Goal: Task Accomplishment & Management: Use online tool/utility

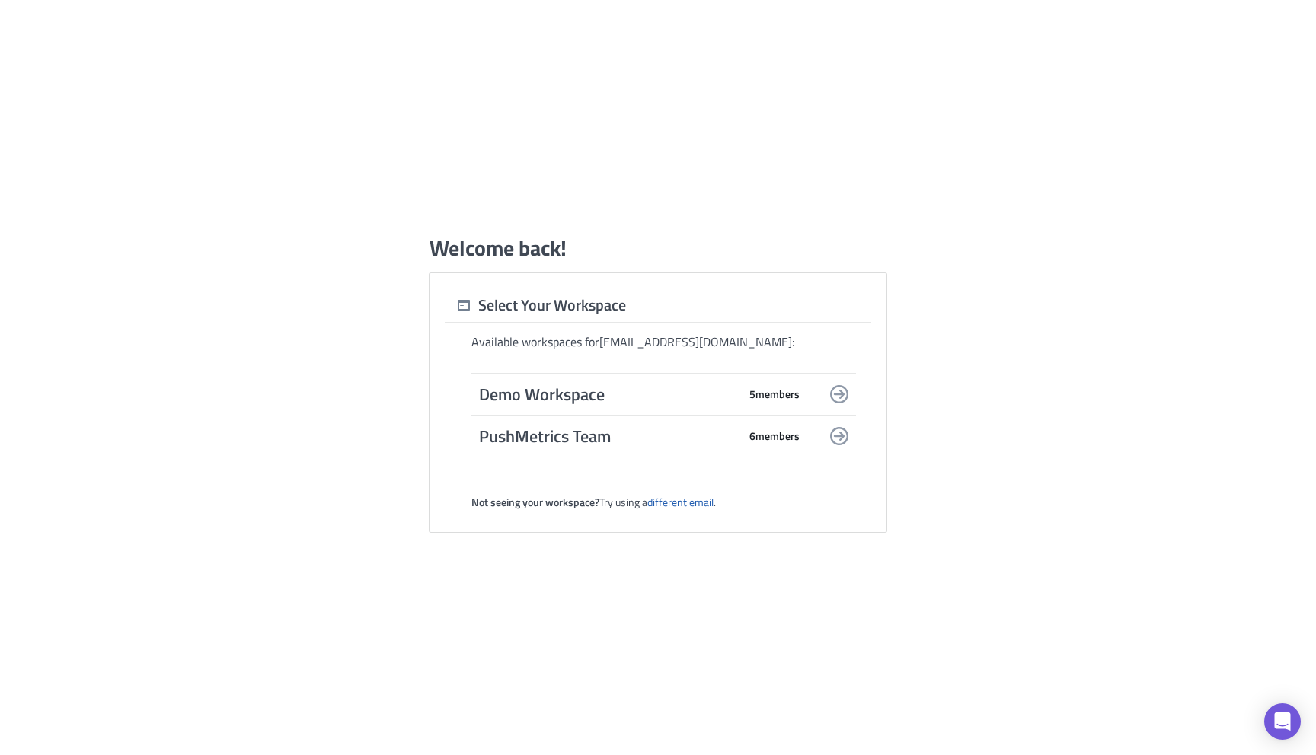
click at [615, 392] on span "Demo Workspace" at bounding box center [608, 394] width 259 height 21
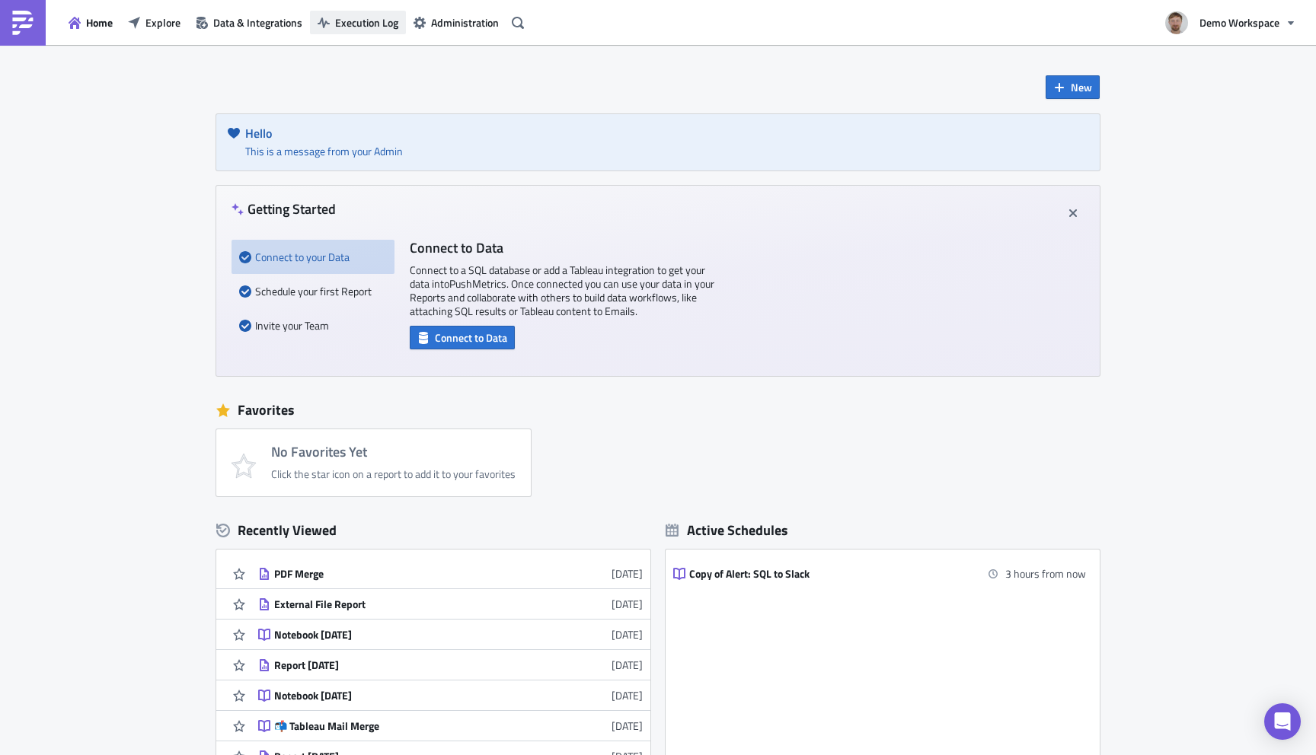
click at [353, 20] on span "Execution Log" at bounding box center [366, 22] width 63 height 16
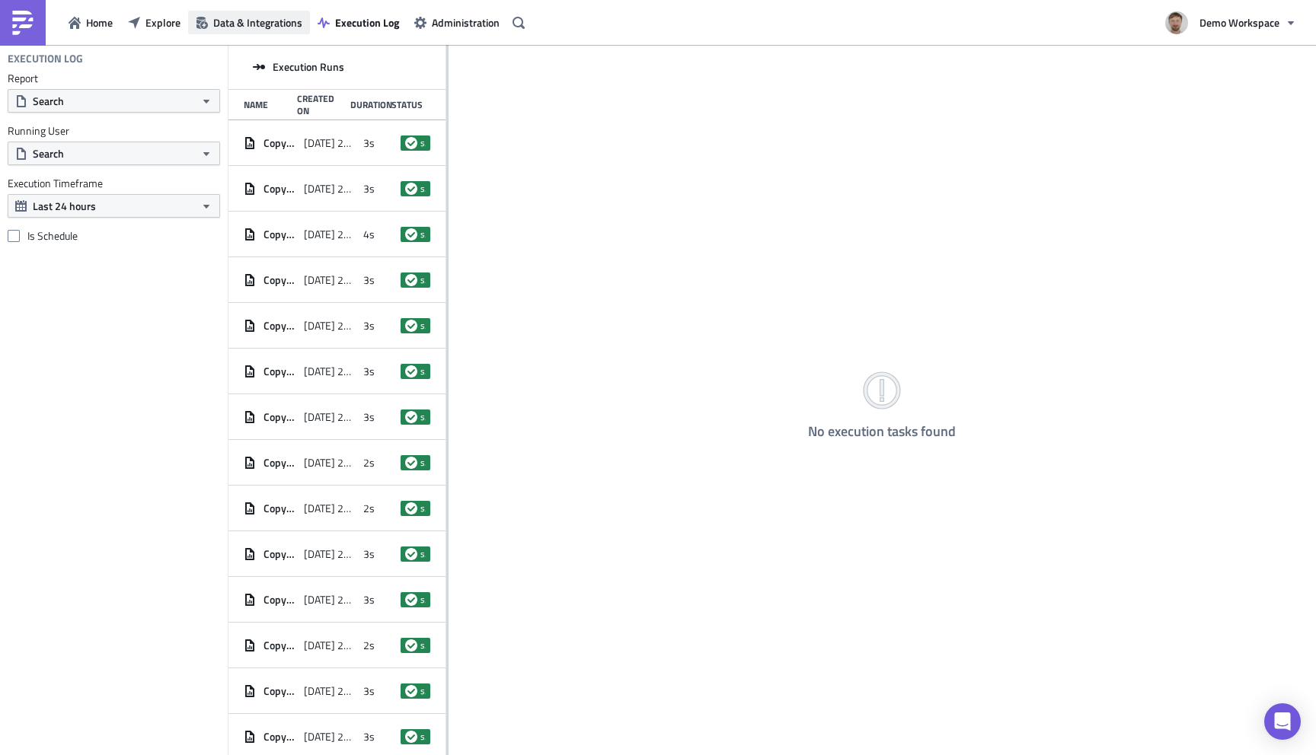
click at [278, 21] on span "Data & Integrations" at bounding box center [257, 22] width 89 height 16
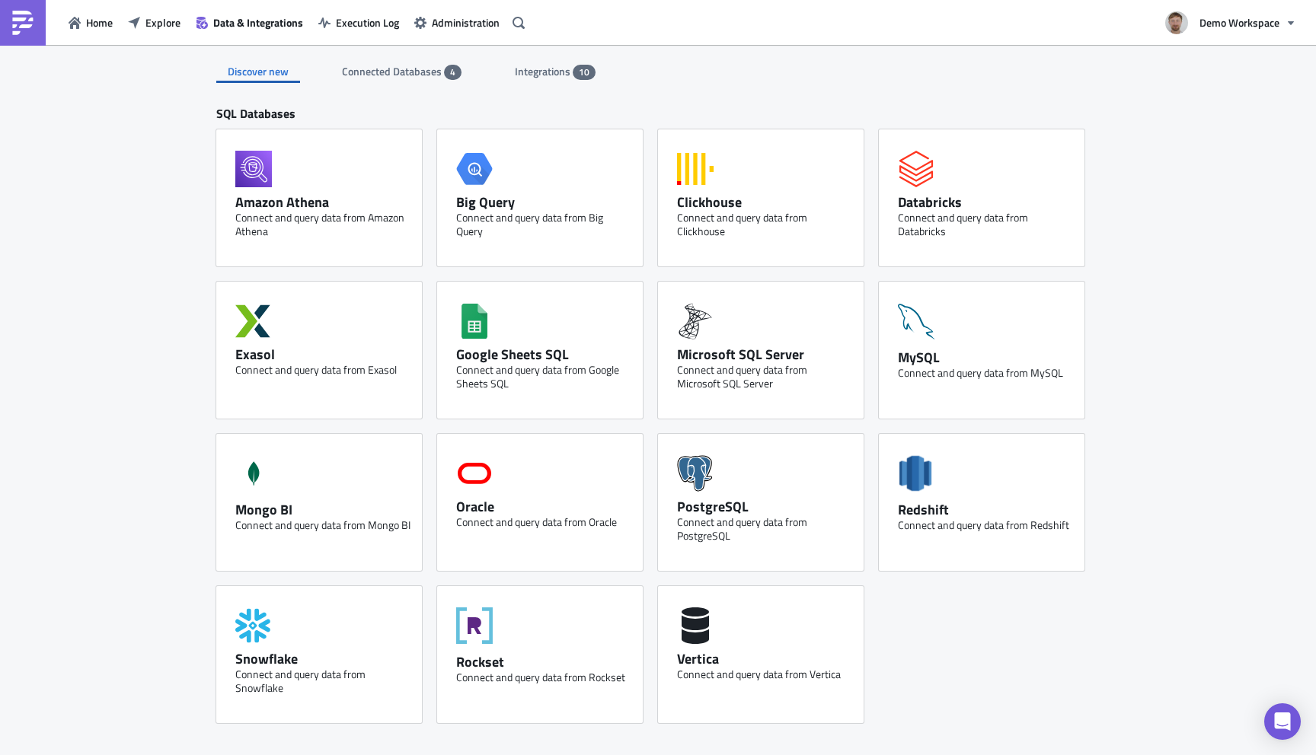
click at [568, 75] on span "Integrations" at bounding box center [544, 71] width 58 height 16
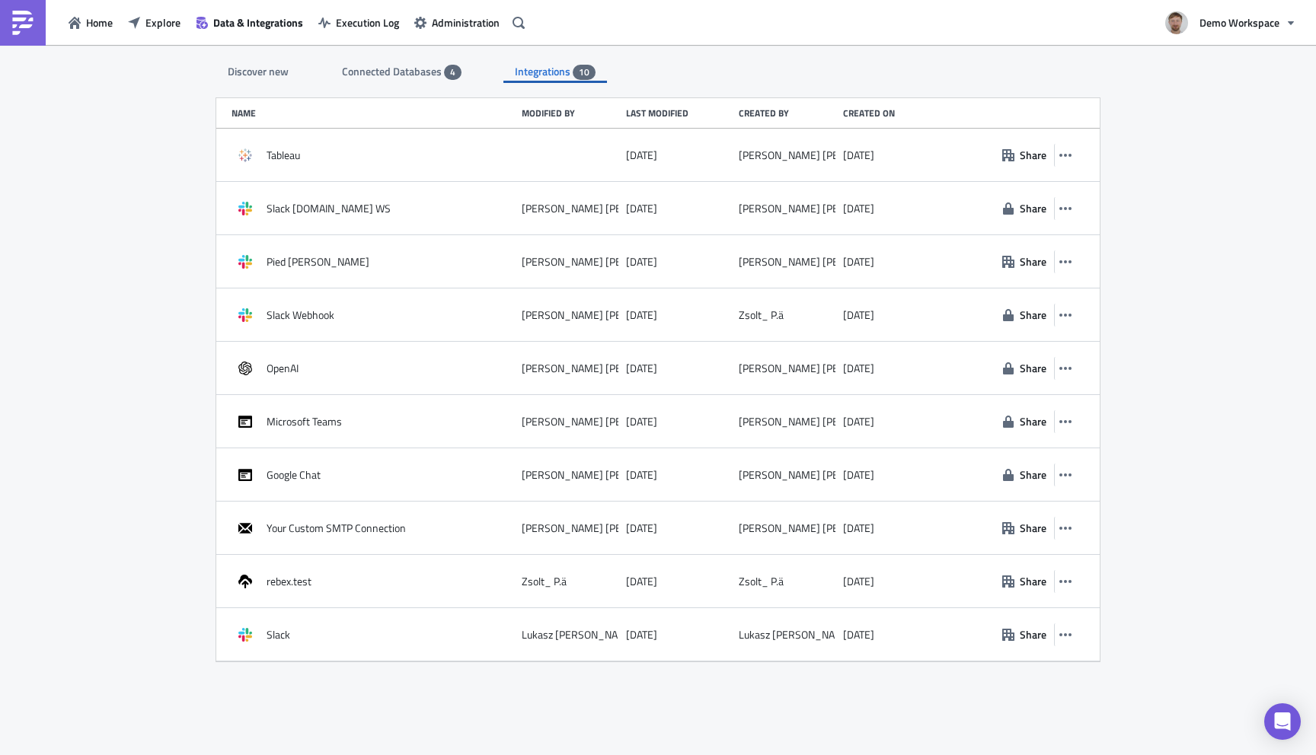
click at [241, 53] on div "Discover new Connected Databases 4 Integrations 10" at bounding box center [657, 64] width 883 height 38
click at [242, 65] on div "Discover new" at bounding box center [258, 71] width 84 height 23
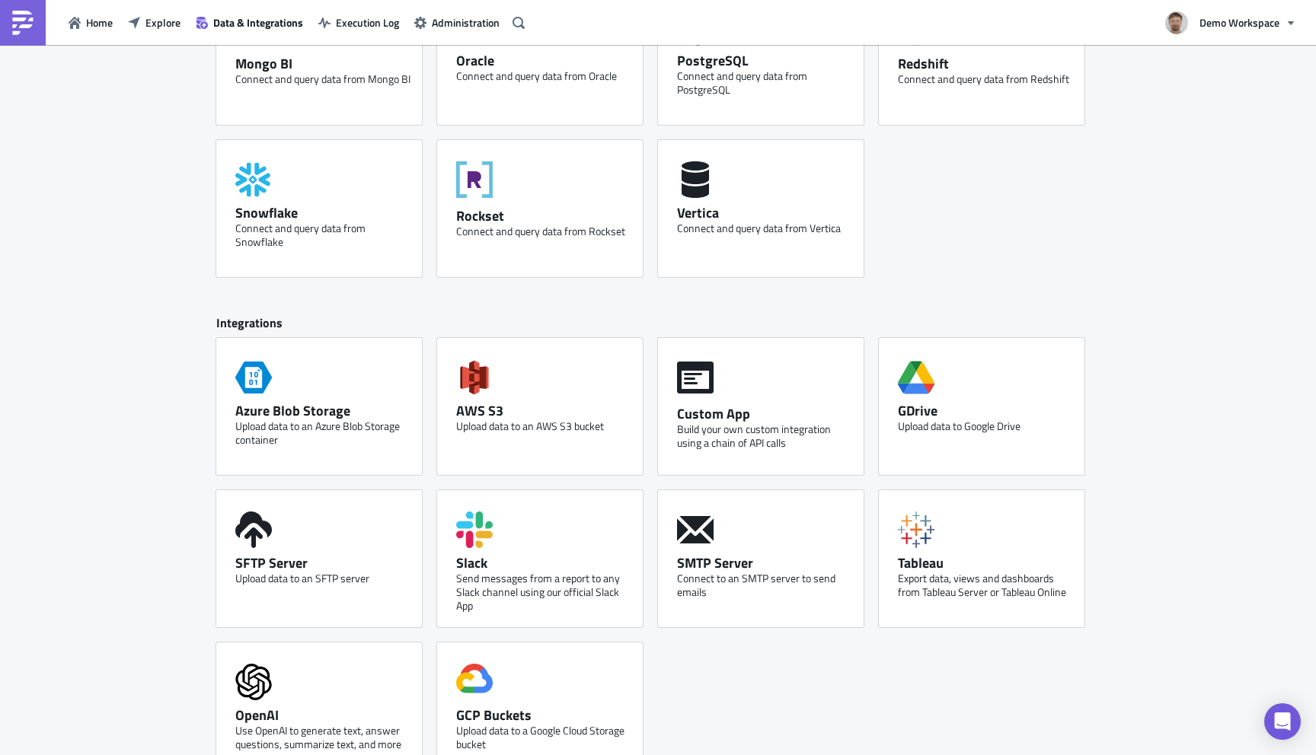
scroll to position [483, 0]
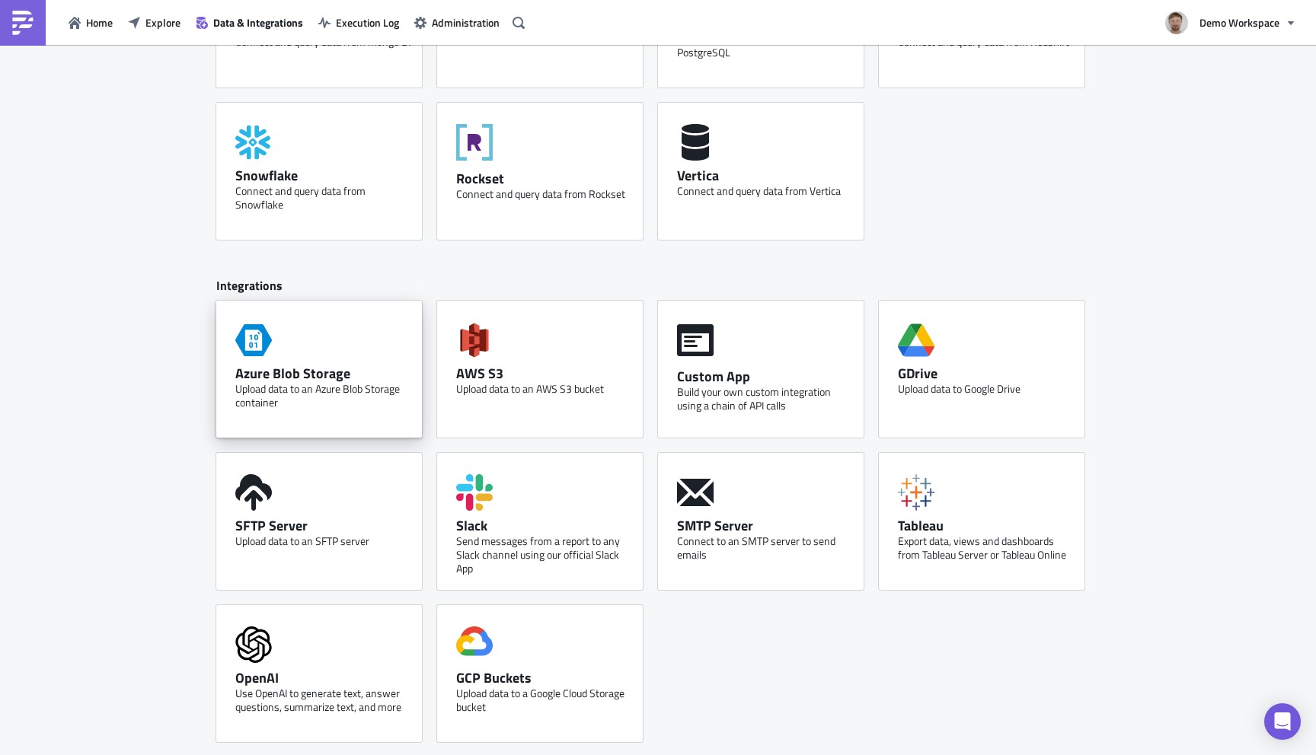
click at [321, 352] on div "Azure Blob Storage Upload data to an Azure Blob Storage container" at bounding box center [319, 369] width 206 height 137
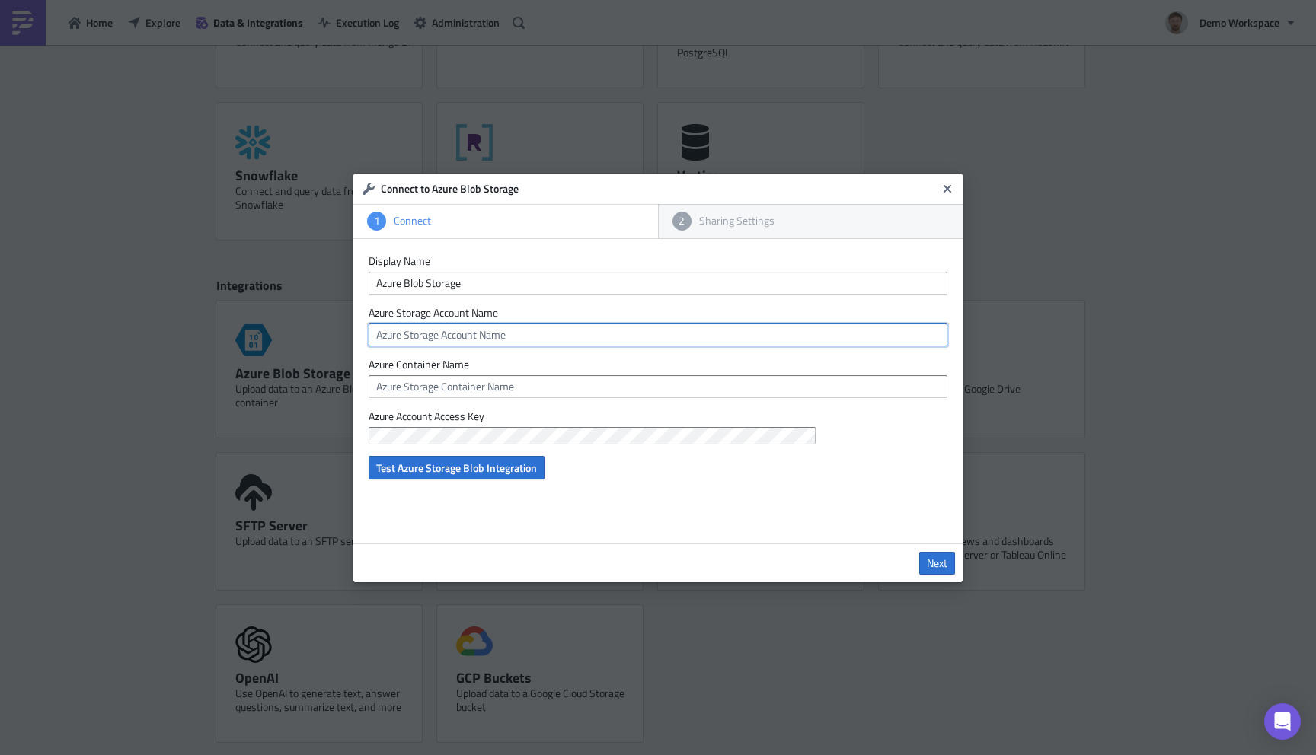
click at [464, 343] on input "text" at bounding box center [657, 335] width 579 height 23
paste input "pushmetrics"
type input "pushmetrics"
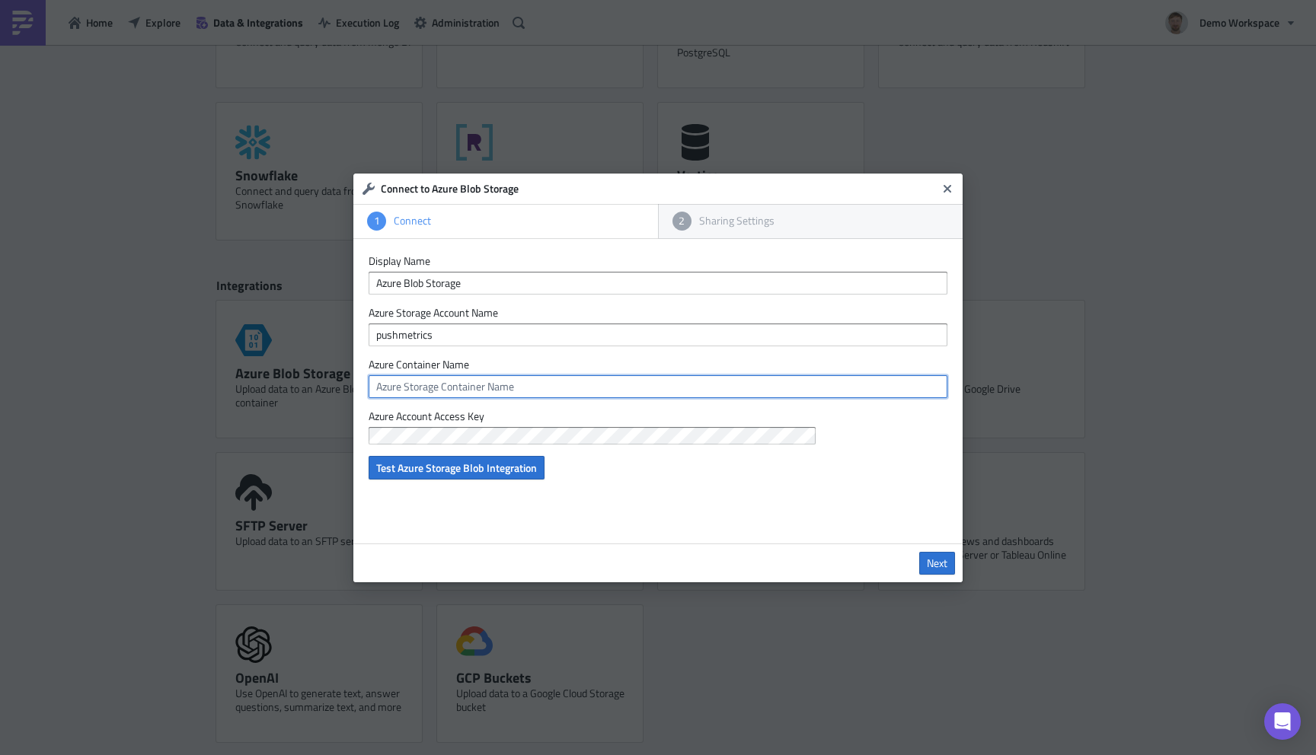
click at [486, 391] on input "text" at bounding box center [657, 386] width 579 height 23
paste input "test"
type input "test"
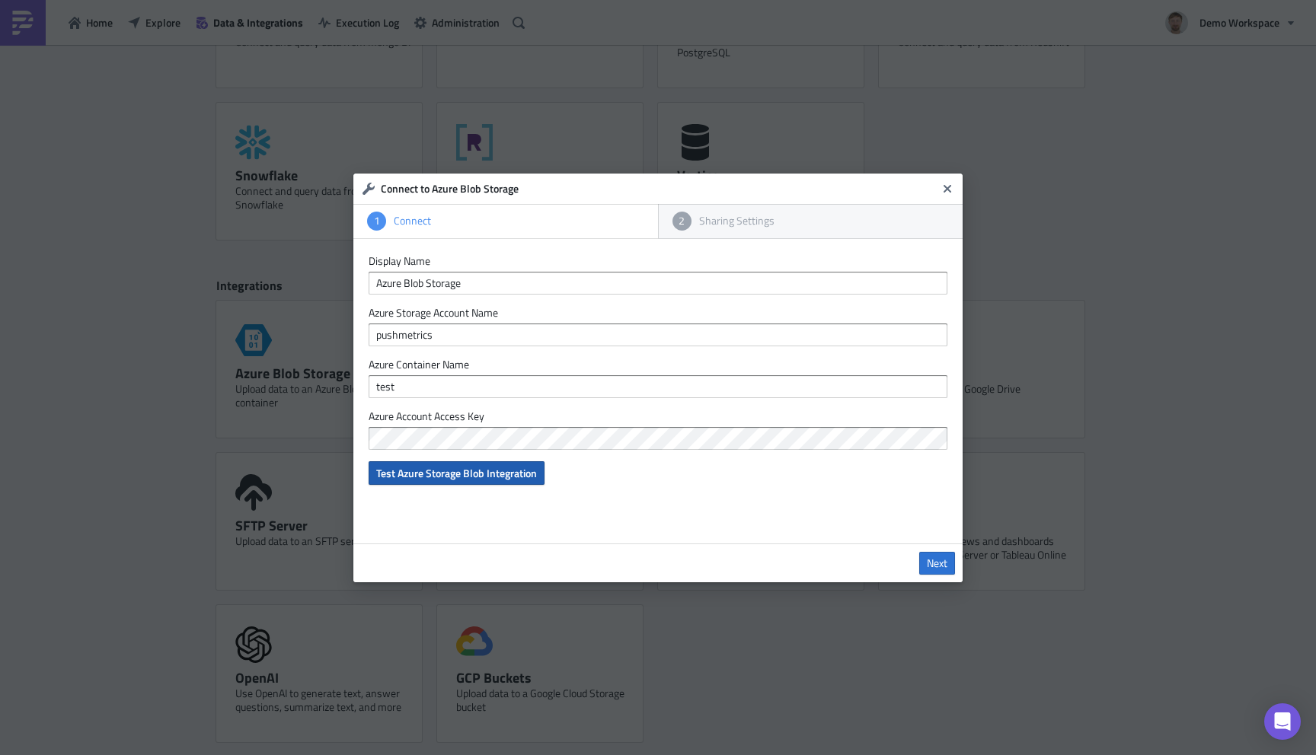
click at [416, 482] on button "Test Azure Storage Blob Integration" at bounding box center [456, 473] width 176 height 24
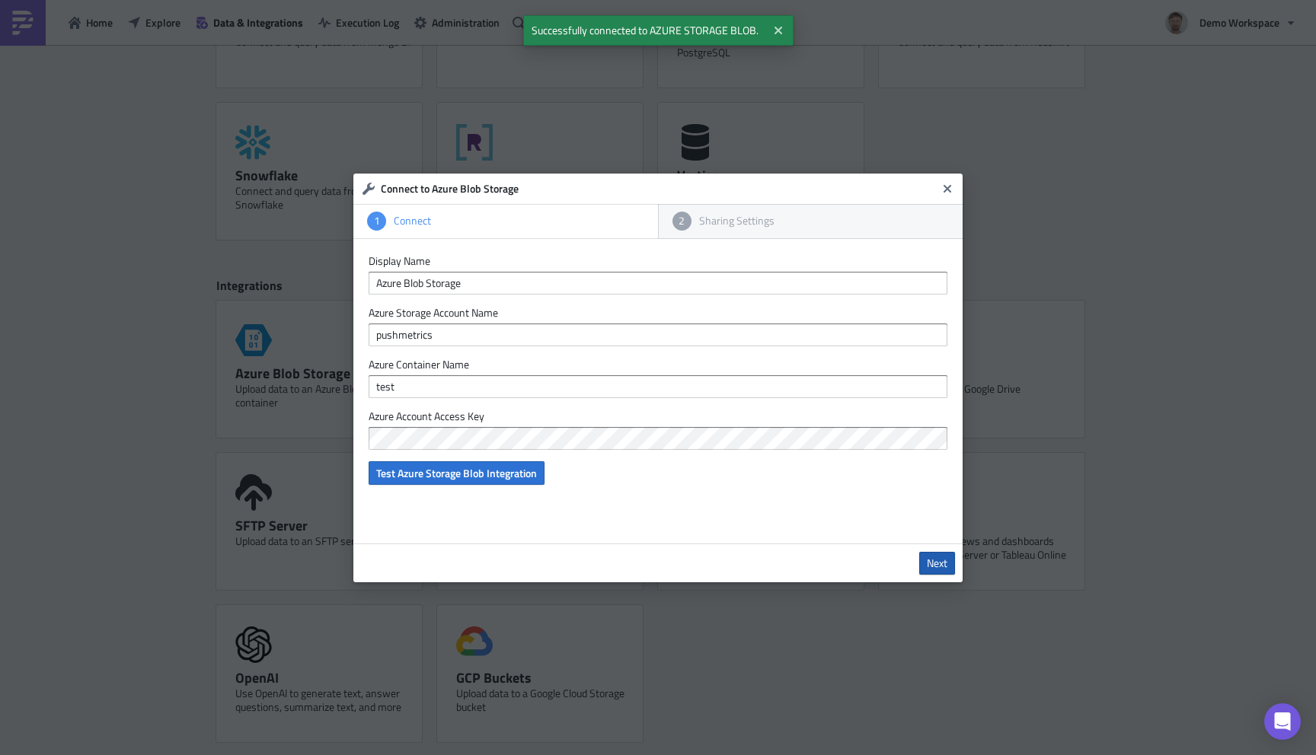
click at [931, 566] on span "Next" at bounding box center [936, 564] width 21 height 14
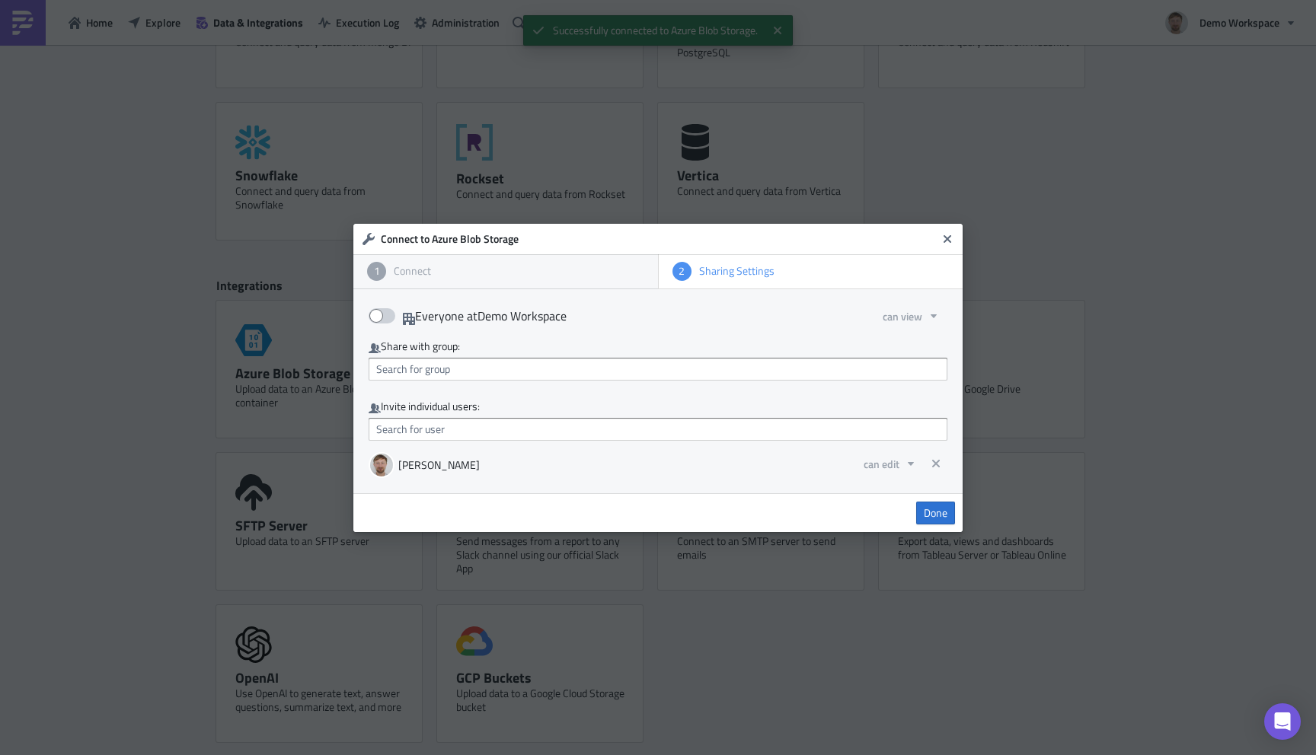
click at [385, 314] on span at bounding box center [381, 315] width 27 height 15
click at [381, 314] on input "Everyone at Demo Workspace" at bounding box center [377, 312] width 10 height 10
checkbox input "true"
click at [930, 509] on span "Done" at bounding box center [935, 513] width 24 height 14
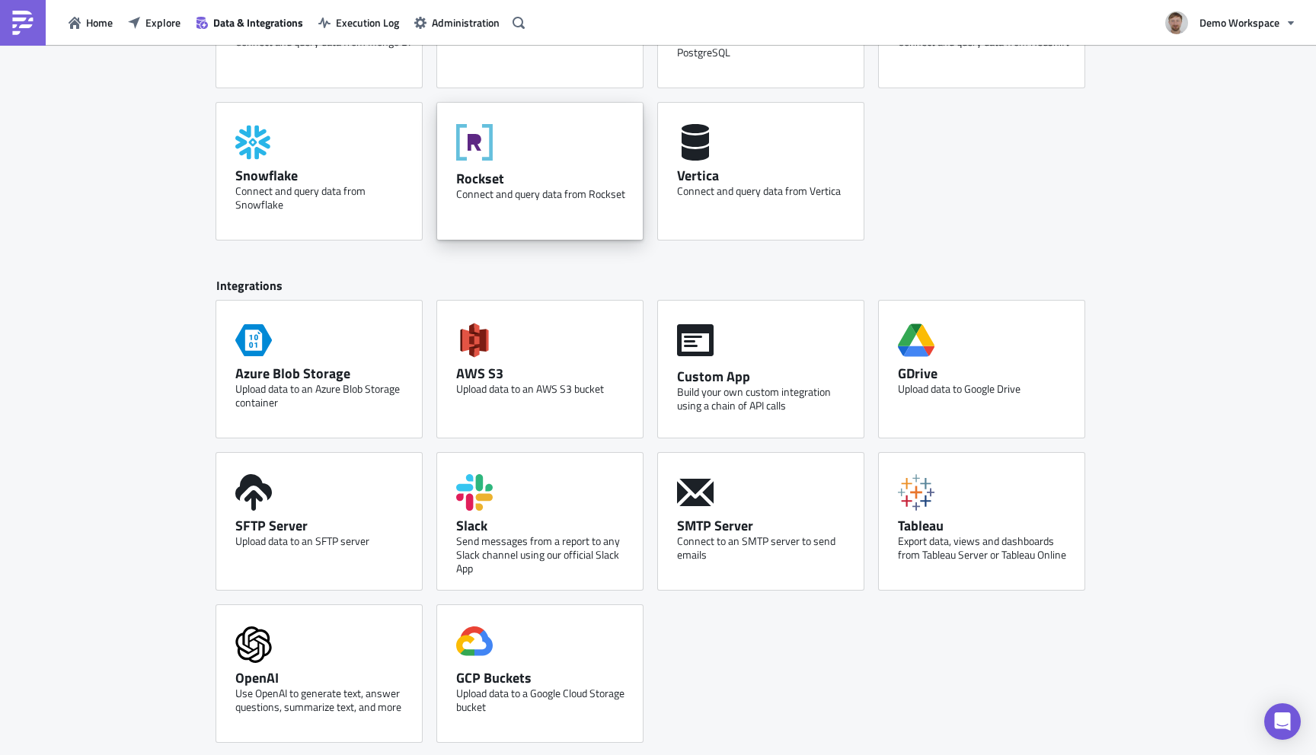
scroll to position [0, 0]
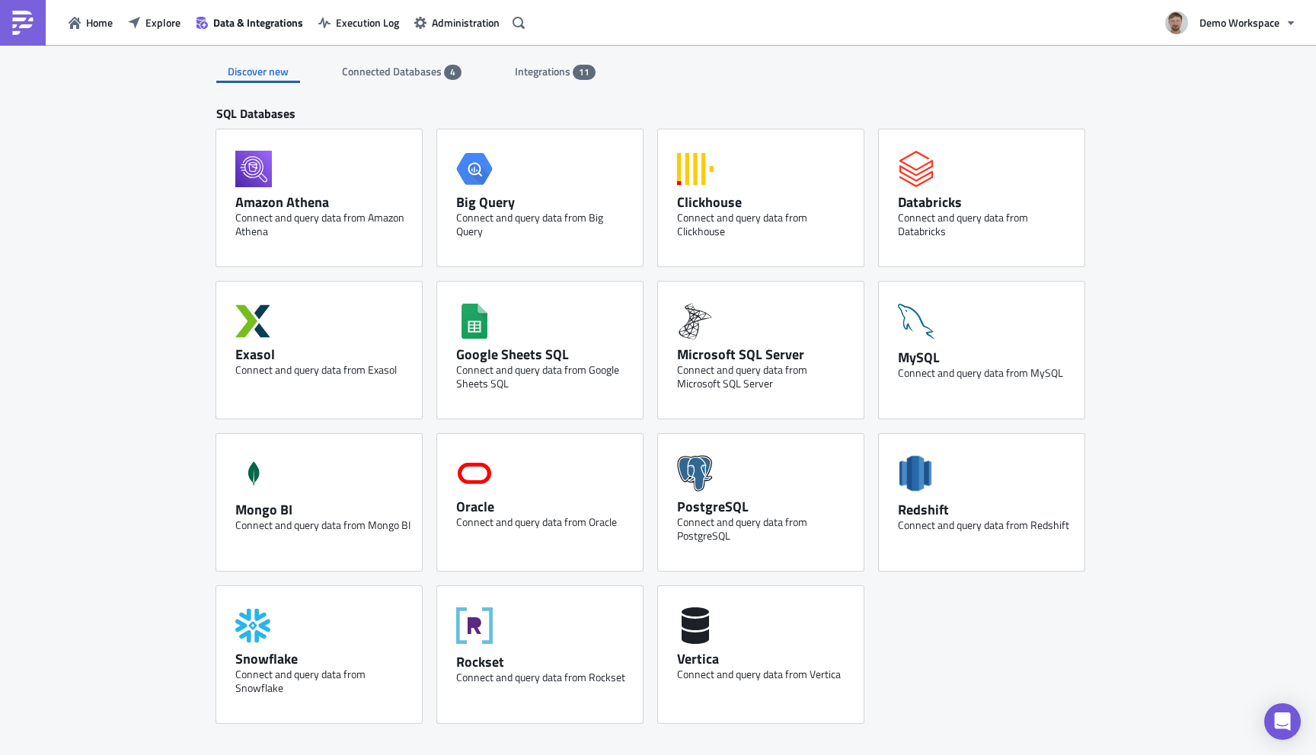
click at [518, 71] on span "Integrations" at bounding box center [544, 71] width 58 height 16
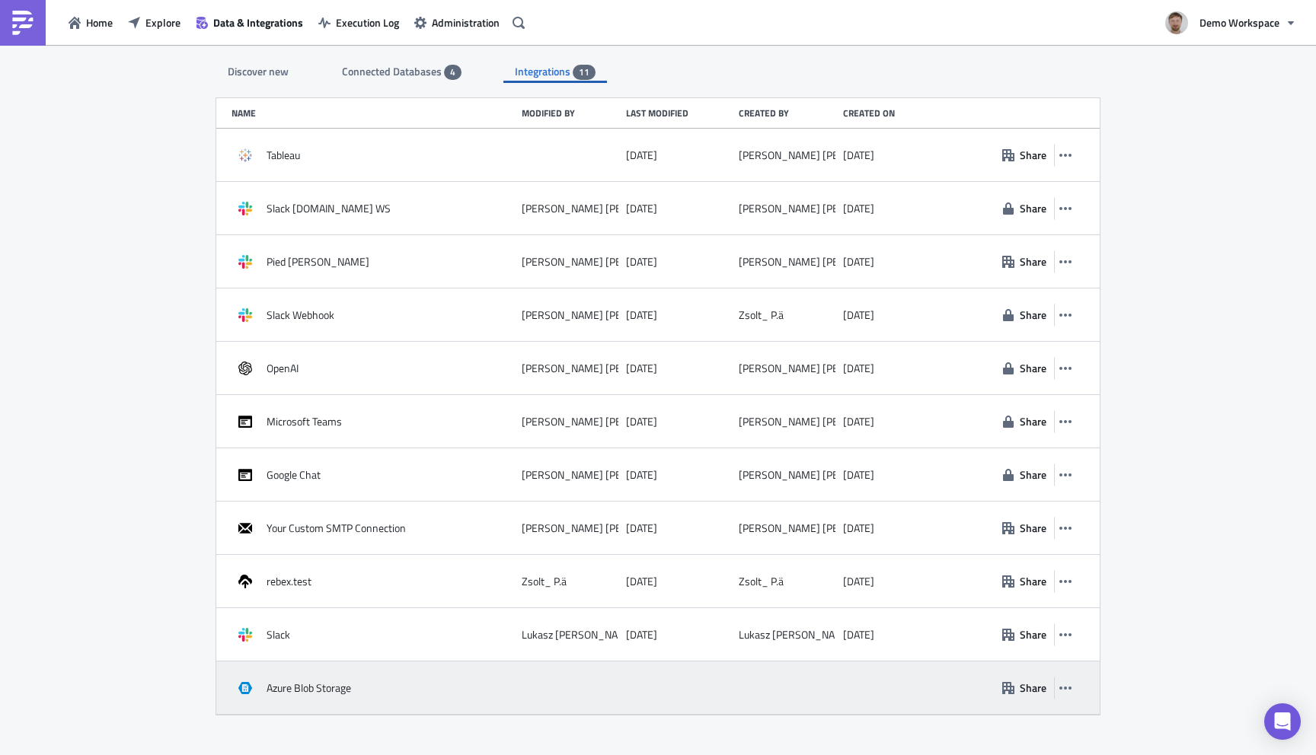
click at [327, 694] on span "Azure Blob Storage" at bounding box center [308, 688] width 85 height 14
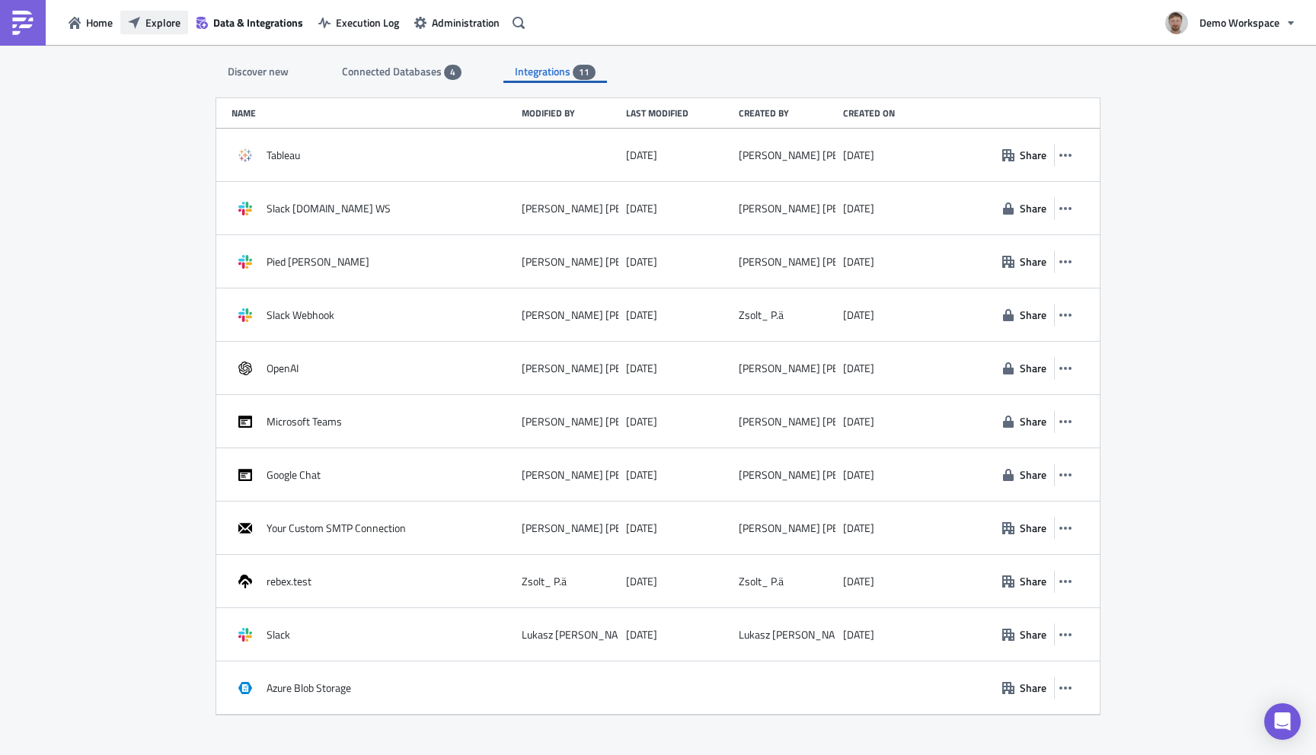
click at [156, 21] on span "Explore" at bounding box center [162, 22] width 35 height 16
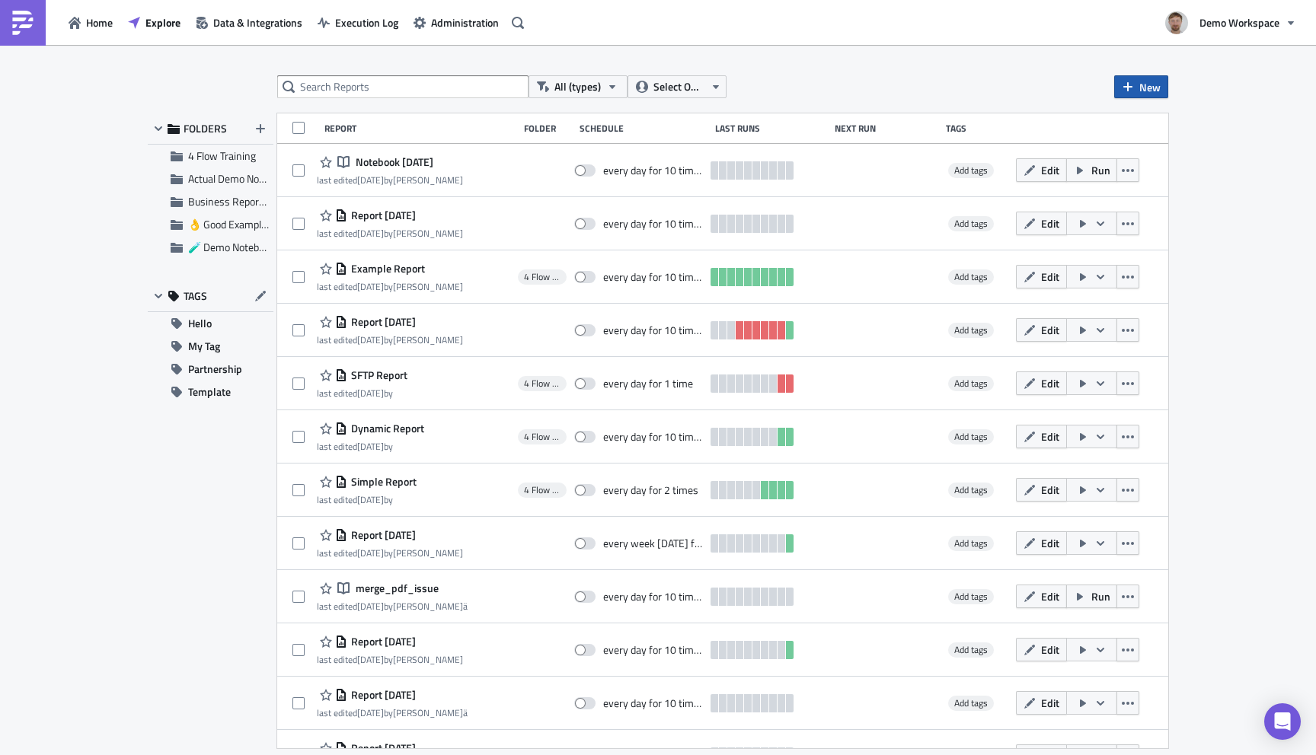
click at [1139, 80] on button "New" at bounding box center [1141, 86] width 54 height 23
click at [1141, 128] on div "Report" at bounding box center [1191, 124] width 101 height 15
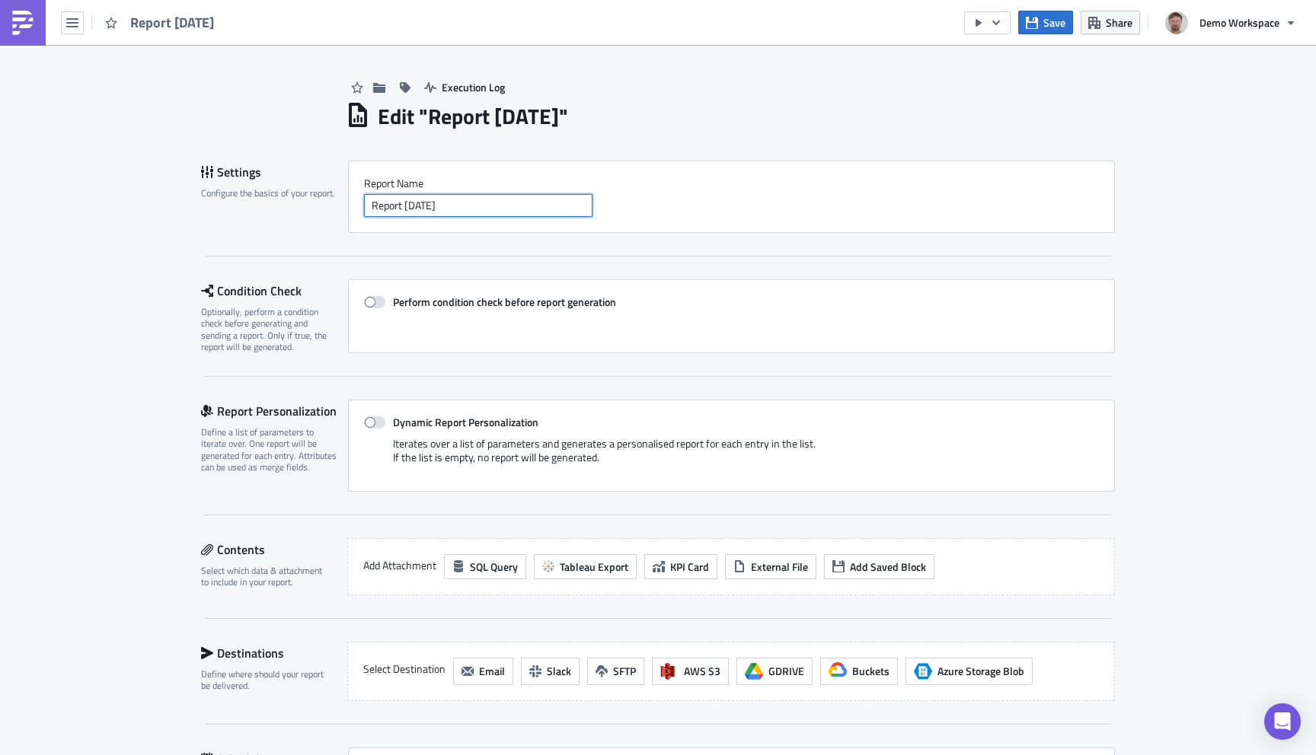
click at [451, 208] on input "Report [DATE]" at bounding box center [478, 205] width 228 height 23
type input "Z"
type input "Azure upload"
click at [1041, 18] on button "Save" at bounding box center [1045, 23] width 55 height 24
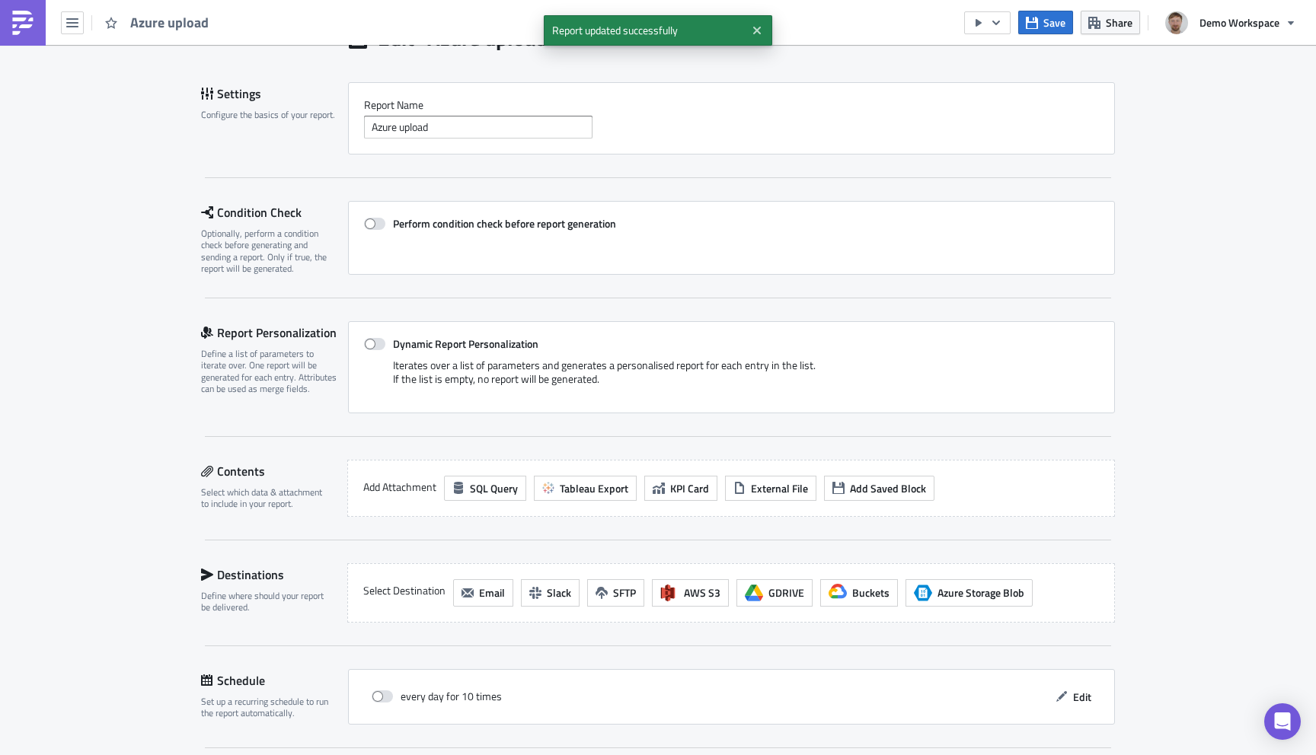
scroll to position [105, 0]
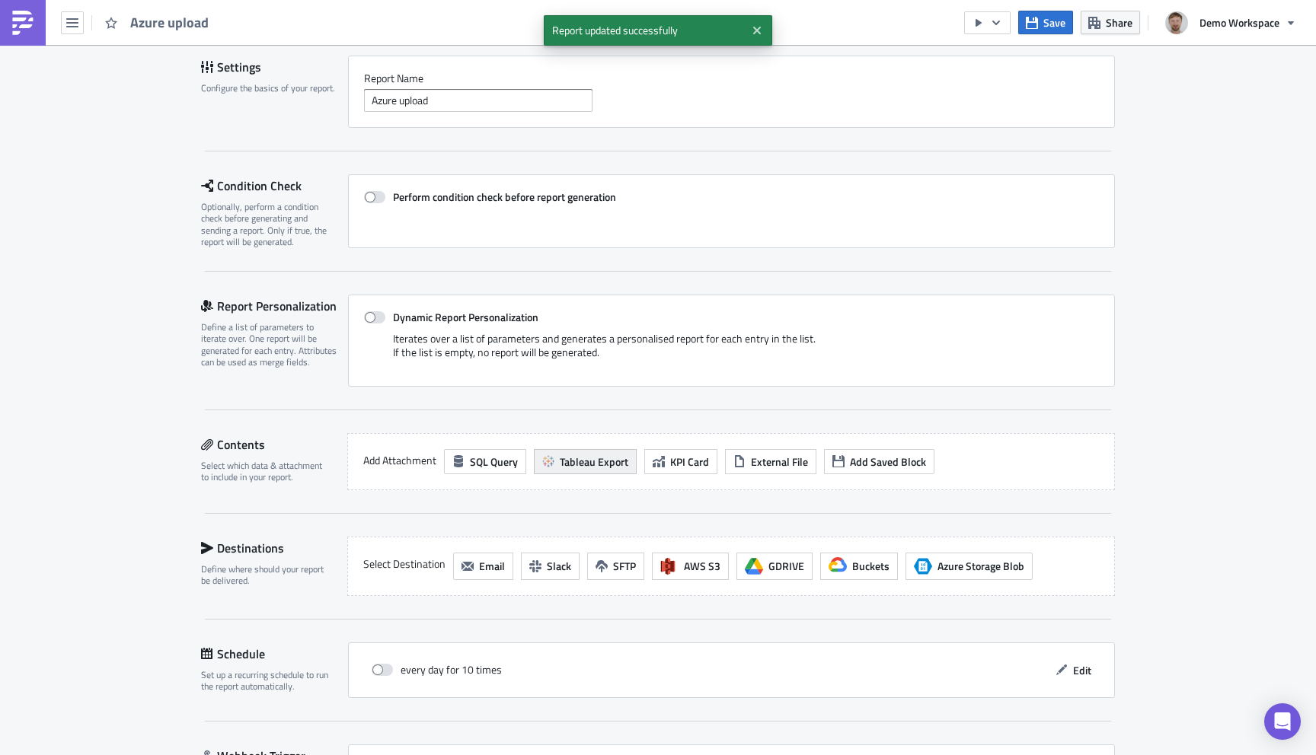
click at [572, 464] on span "Tableau Export" at bounding box center [594, 462] width 69 height 16
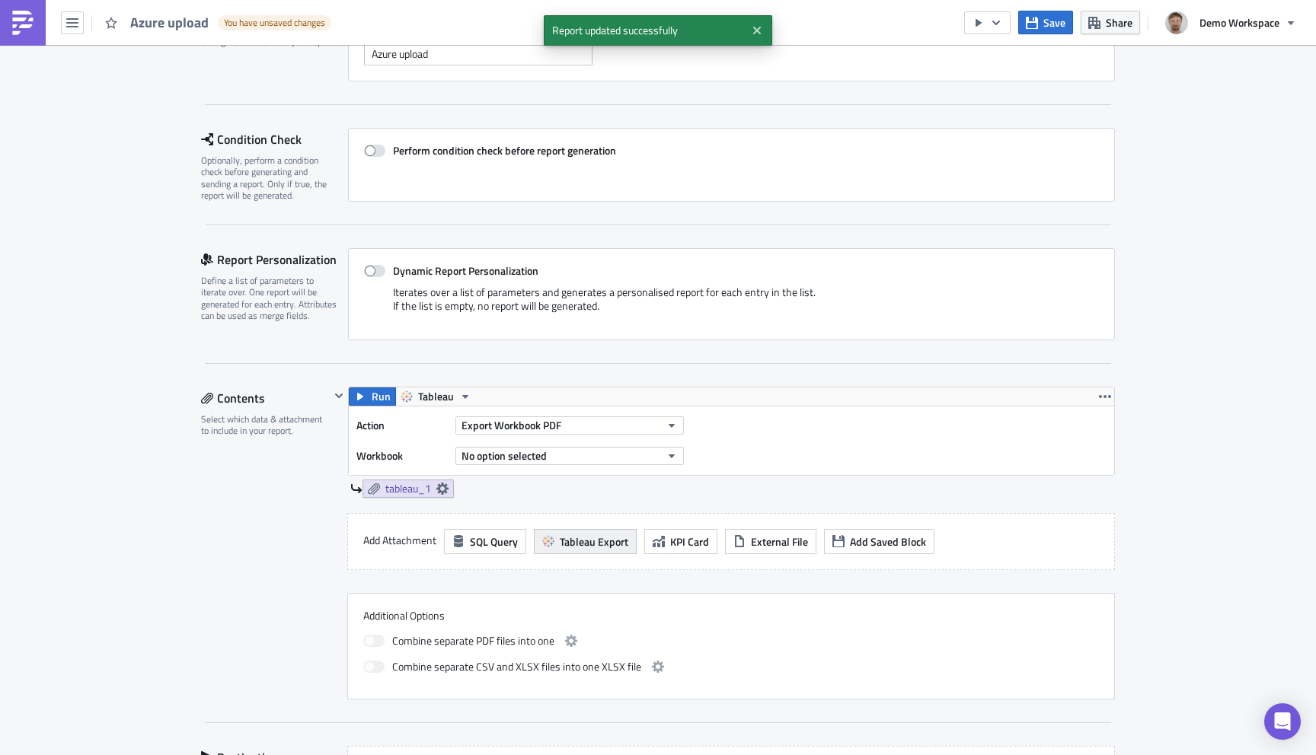
scroll to position [164, 0]
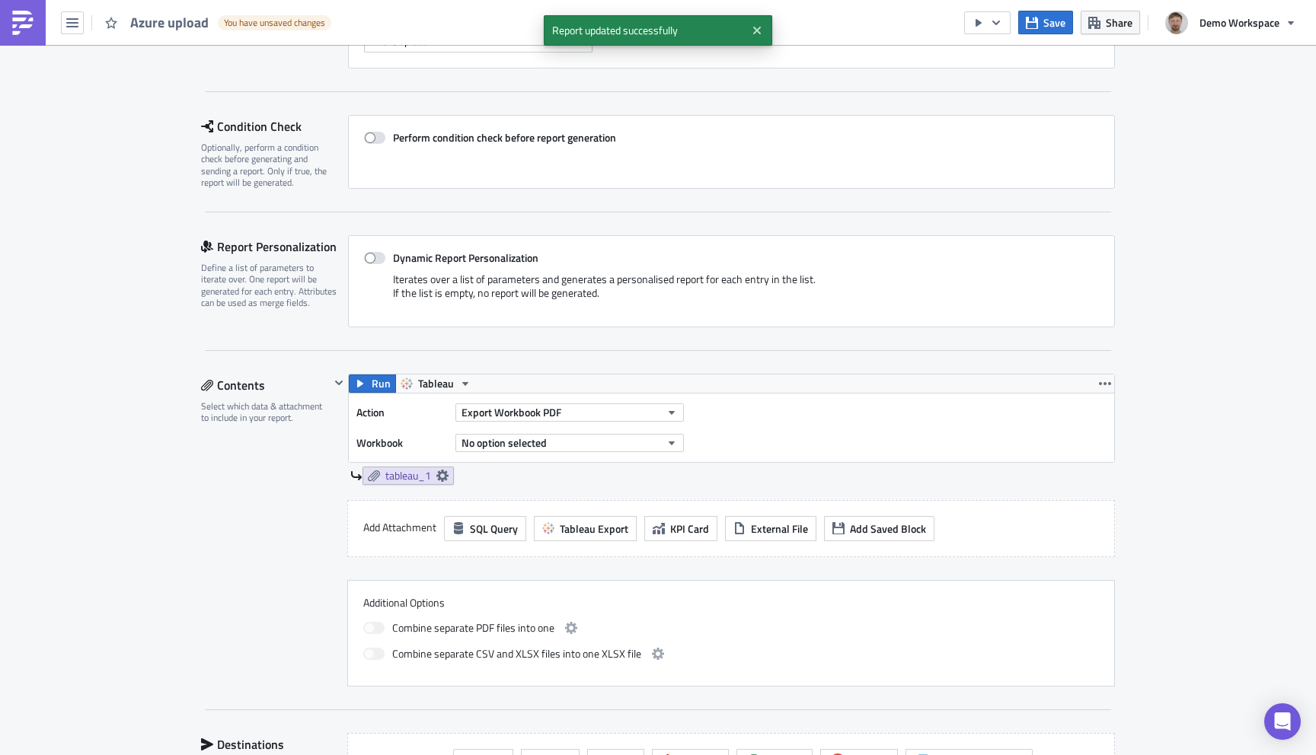
click at [566, 456] on div "Action Export Workbook PDF Workbook No option selected" at bounding box center [731, 428] width 765 height 69
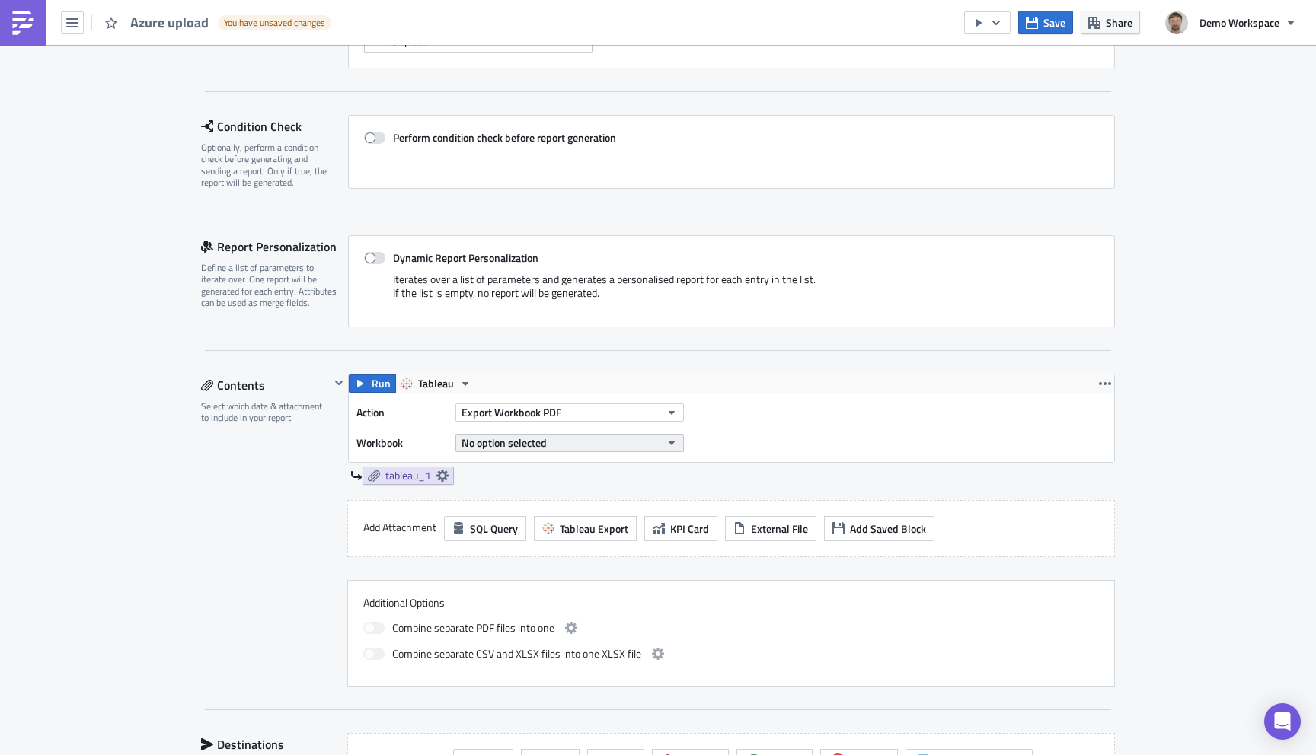
click at [566, 449] on button "No option selected" at bounding box center [569, 443] width 228 height 18
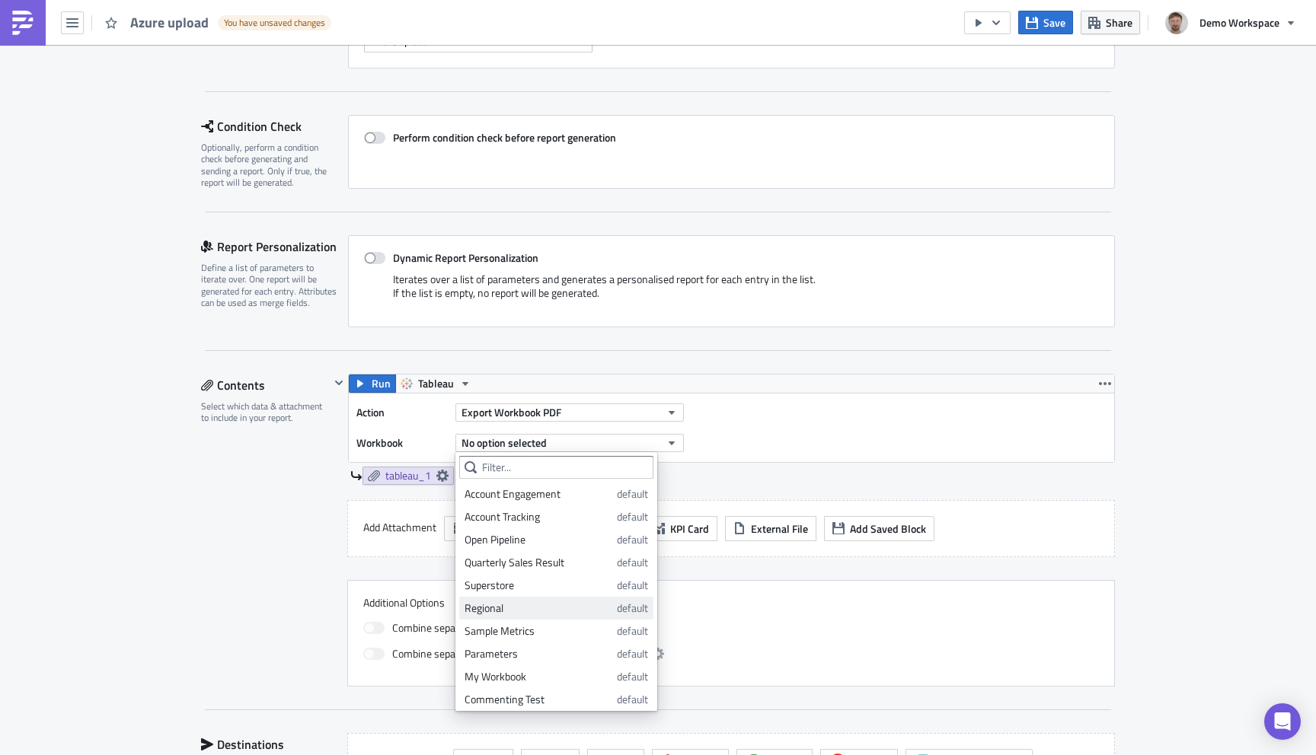
click at [533, 601] on div "Regional" at bounding box center [537, 608] width 147 height 15
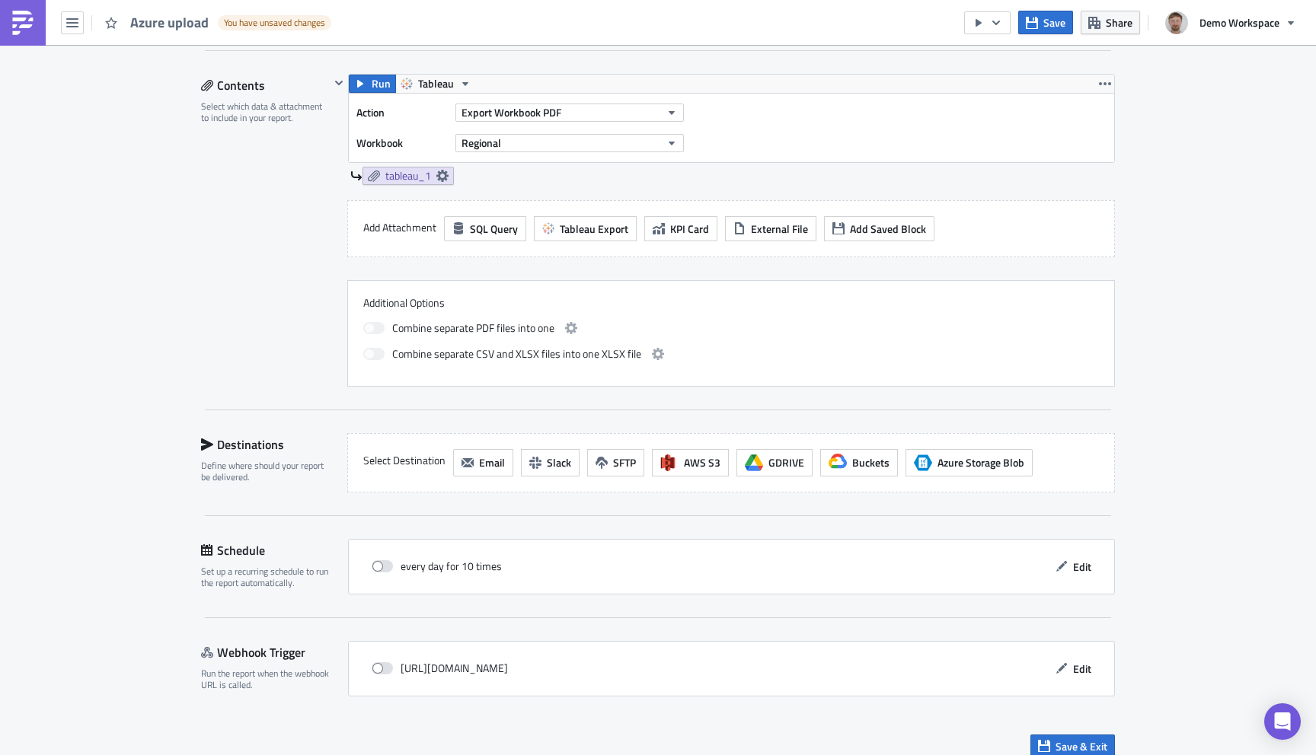
scroll to position [467, 0]
click at [965, 454] on span "Azure Storage Blob" at bounding box center [980, 460] width 87 height 16
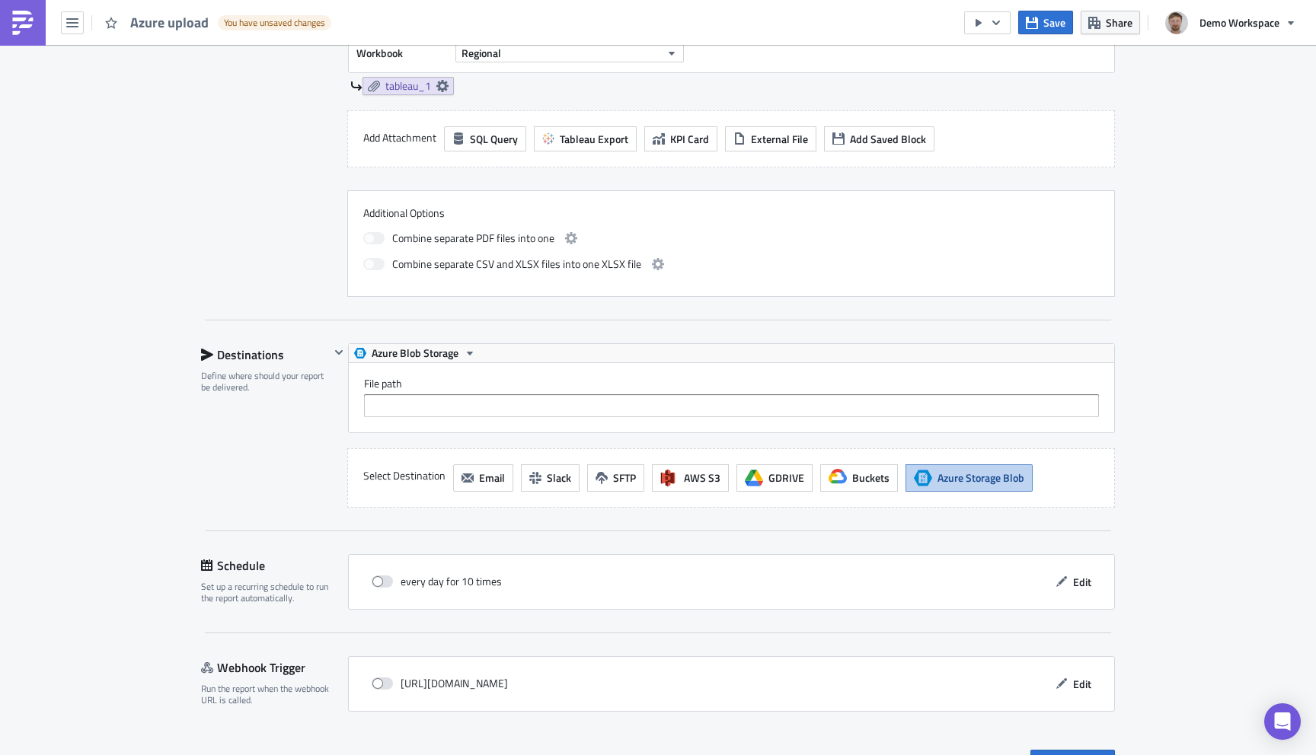
scroll to position [562, 0]
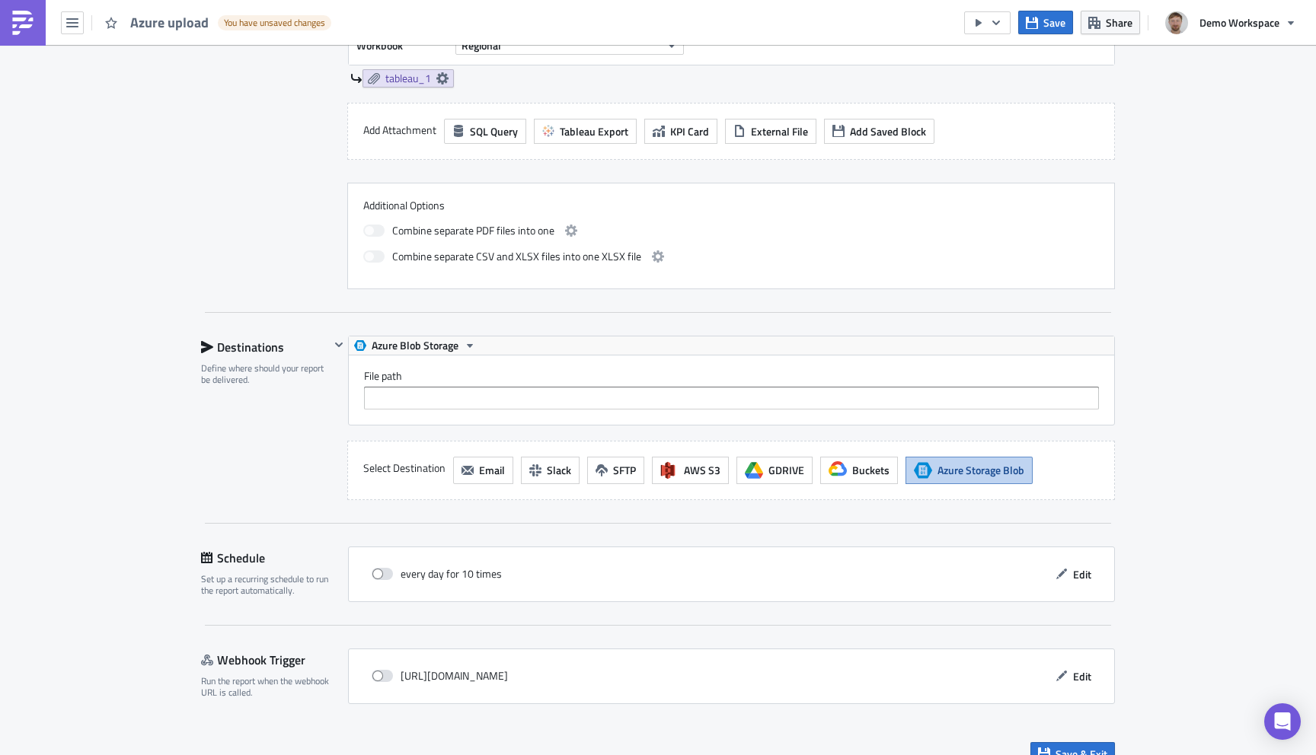
click at [584, 410] on div "File path" at bounding box center [731, 390] width 765 height 69
click at [587, 394] on input "File path" at bounding box center [731, 398] width 735 height 23
paste input "/ala/ma/kota"
type input "/ala/ma/kota"
click at [1055, 19] on span "Save" at bounding box center [1054, 22] width 22 height 16
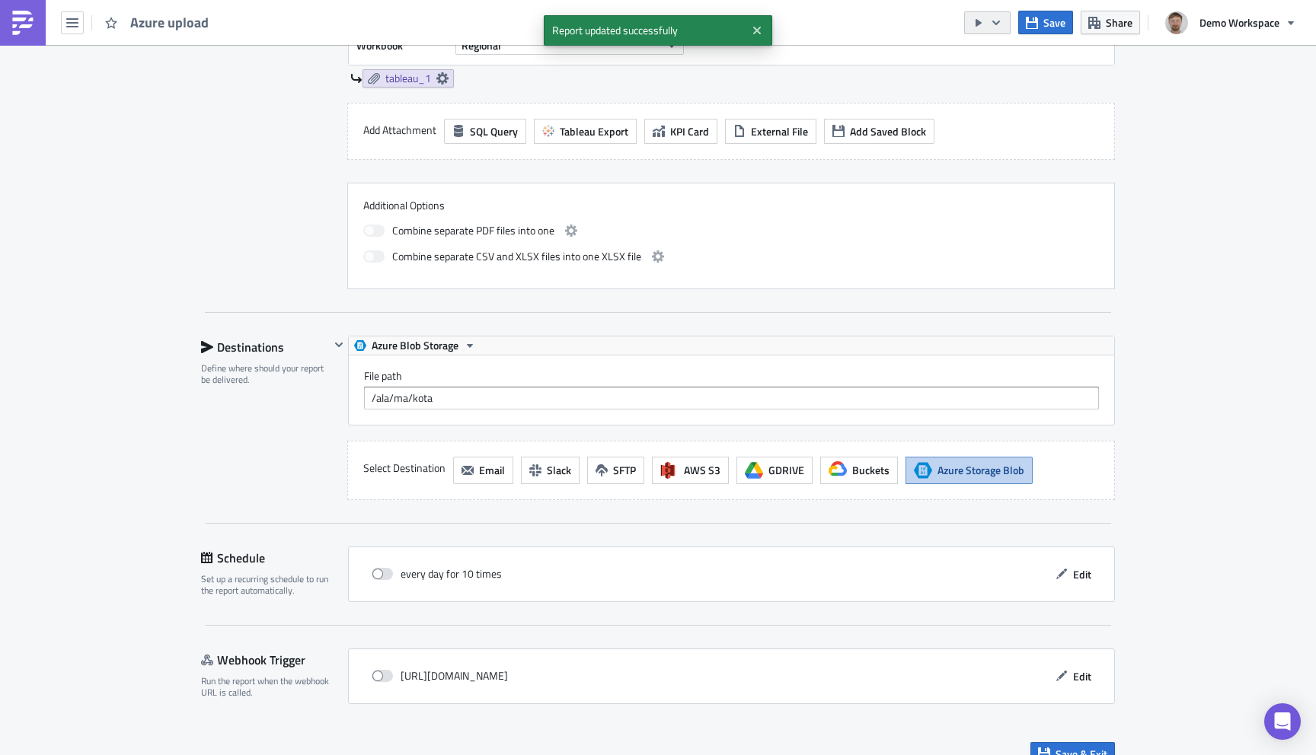
click at [999, 21] on icon "button" at bounding box center [996, 22] width 8 height 5
click at [998, 84] on div "Run Report" at bounding box center [1033, 83] width 119 height 15
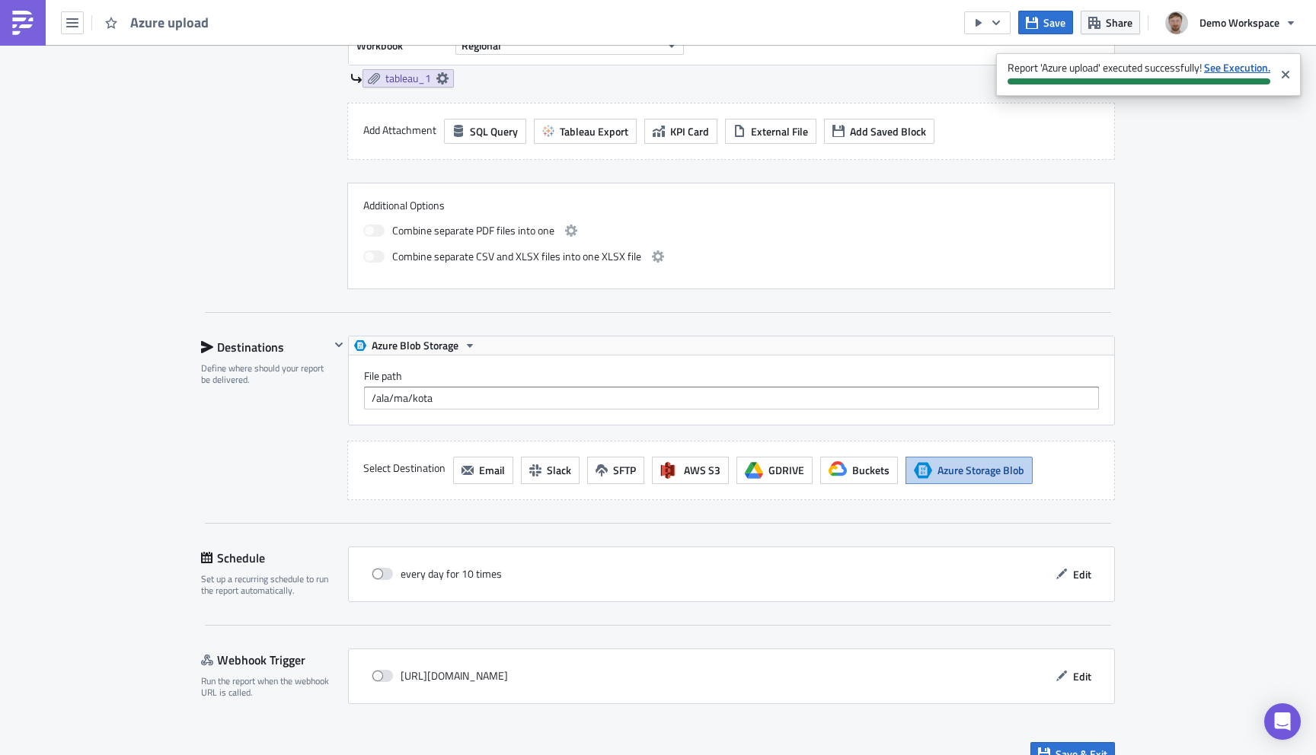
click at [1229, 68] on strong "See Execution." at bounding box center [1237, 67] width 66 height 16
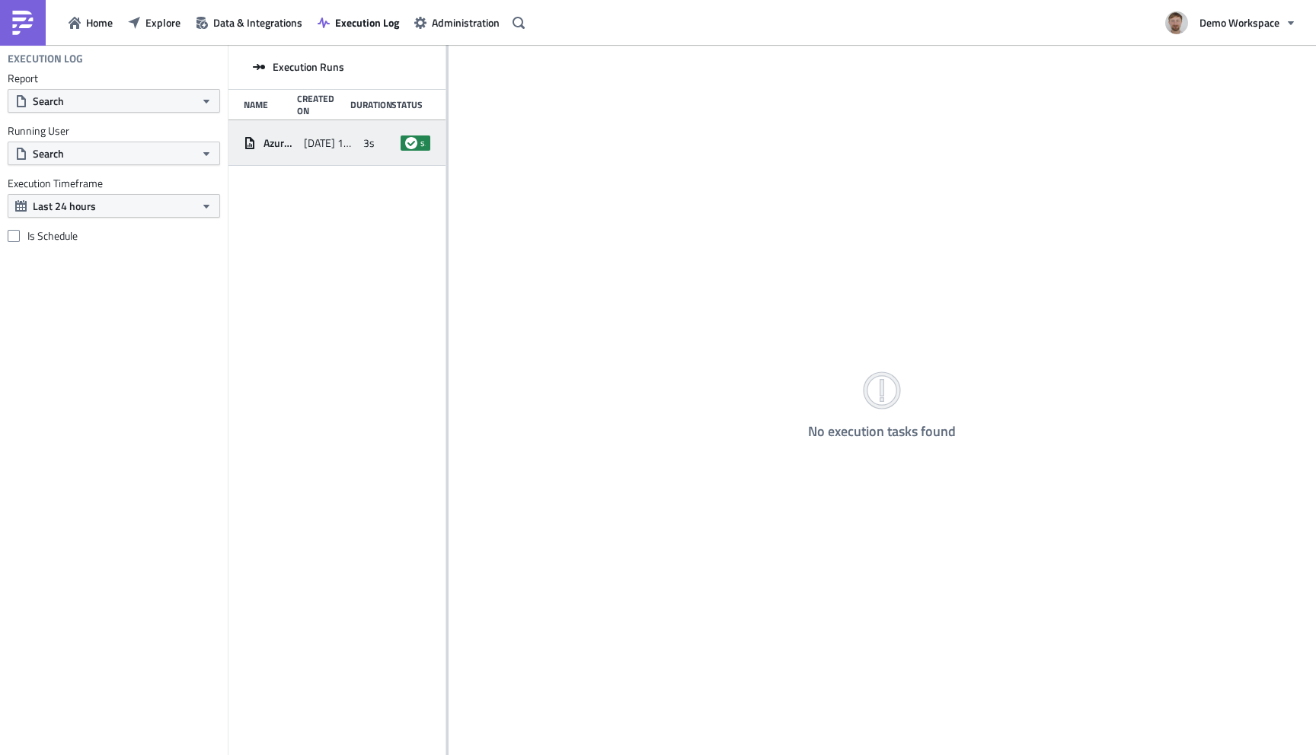
click at [346, 140] on span "2025-08-25 19:07" at bounding box center [330, 143] width 53 height 14
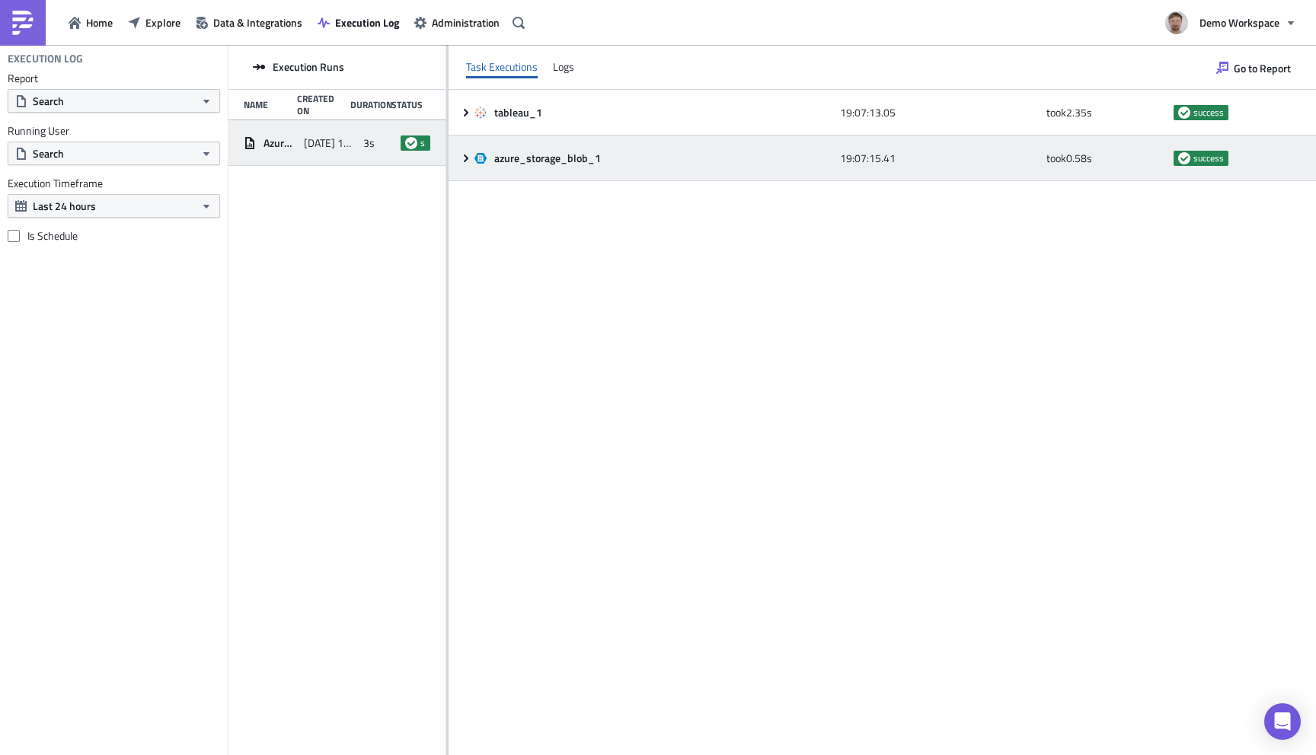
click at [465, 158] on icon at bounding box center [466, 158] width 12 height 12
